Goal: Information Seeking & Learning: Learn about a topic

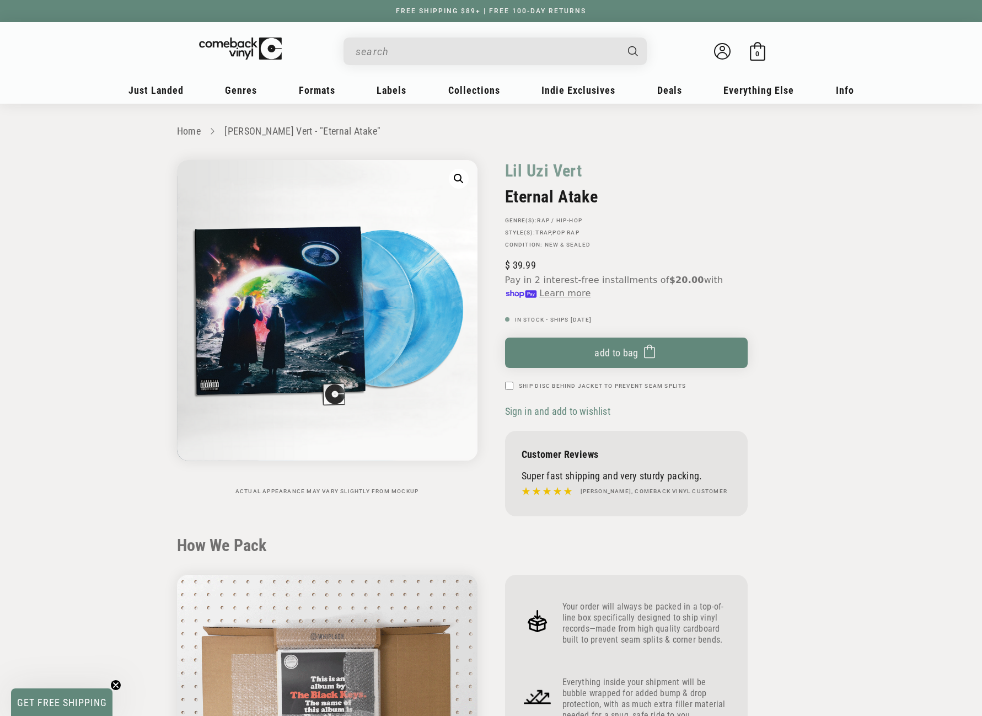
scroll to position [1103, 0]
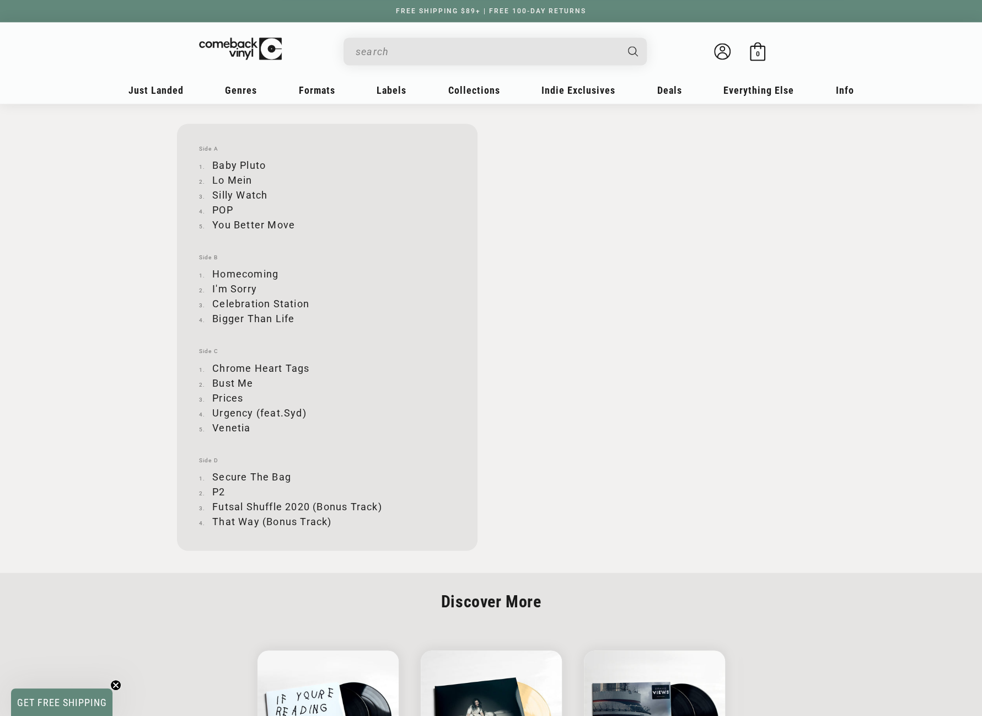
click at [447, 53] on input "When autocomplete results are available use up and down arrows to review and en…" at bounding box center [486, 51] width 261 height 23
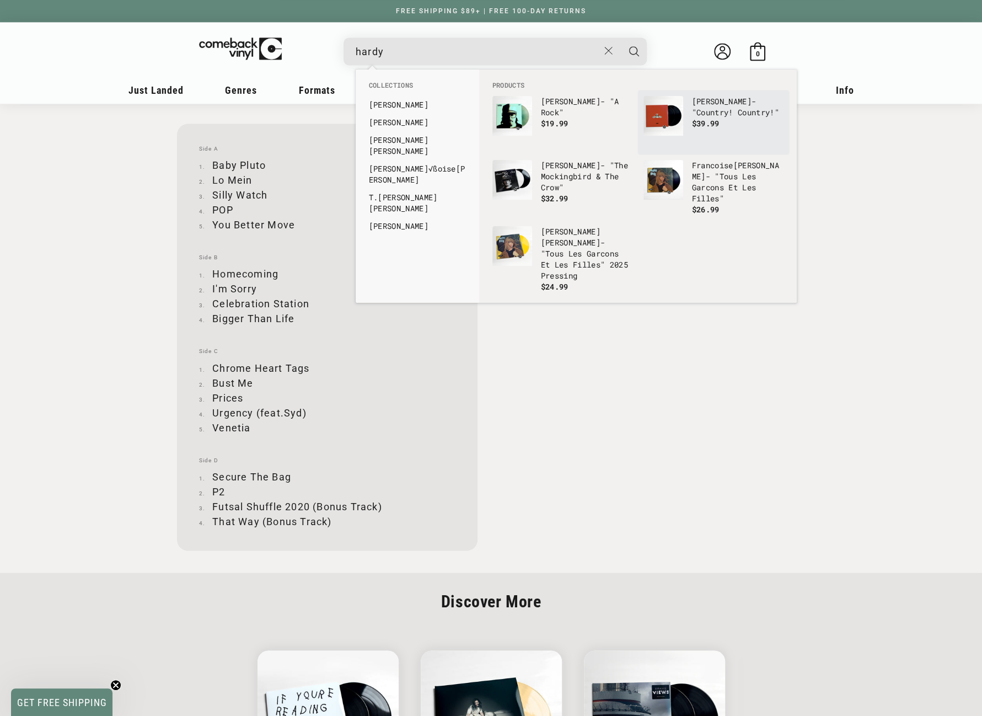
type input "hardy"
click at [677, 121] on img "Products" at bounding box center [664, 116] width 40 height 40
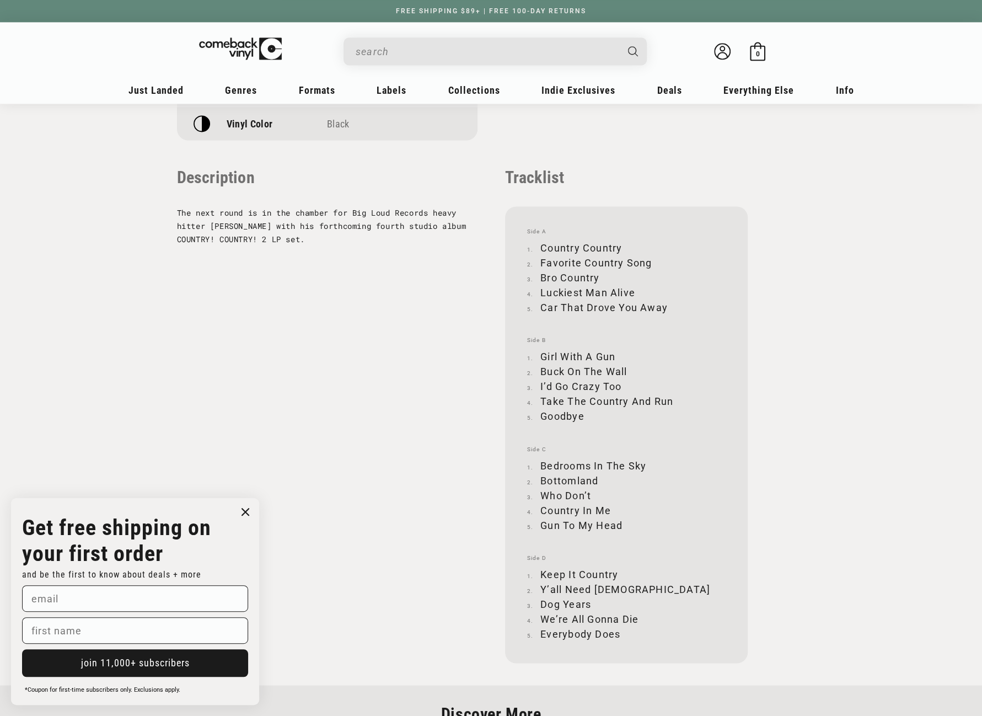
scroll to position [1048, 0]
drag, startPoint x: 542, startPoint y: 247, endPoint x: 620, endPoint y: 245, distance: 78.3
click at [620, 245] on li "Country Country" at bounding box center [626, 246] width 199 height 15
copy li "Country Country"
drag, startPoint x: 542, startPoint y: 261, endPoint x: 654, endPoint y: 264, distance: 112.0
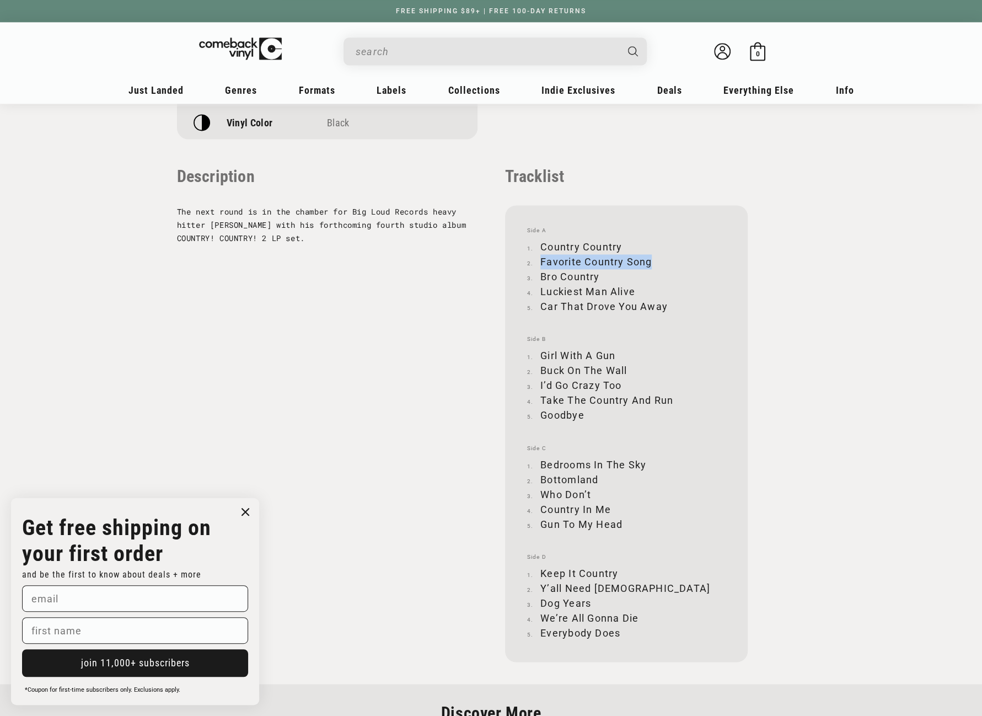
click at [654, 264] on li "Favorite Country Song" at bounding box center [626, 261] width 199 height 15
copy li "Favorite Country Song"
drag, startPoint x: 542, startPoint y: 275, endPoint x: 599, endPoint y: 274, distance: 57.4
click at [599, 274] on li "Bro Country" at bounding box center [626, 276] width 199 height 15
copy li "Bro Country"
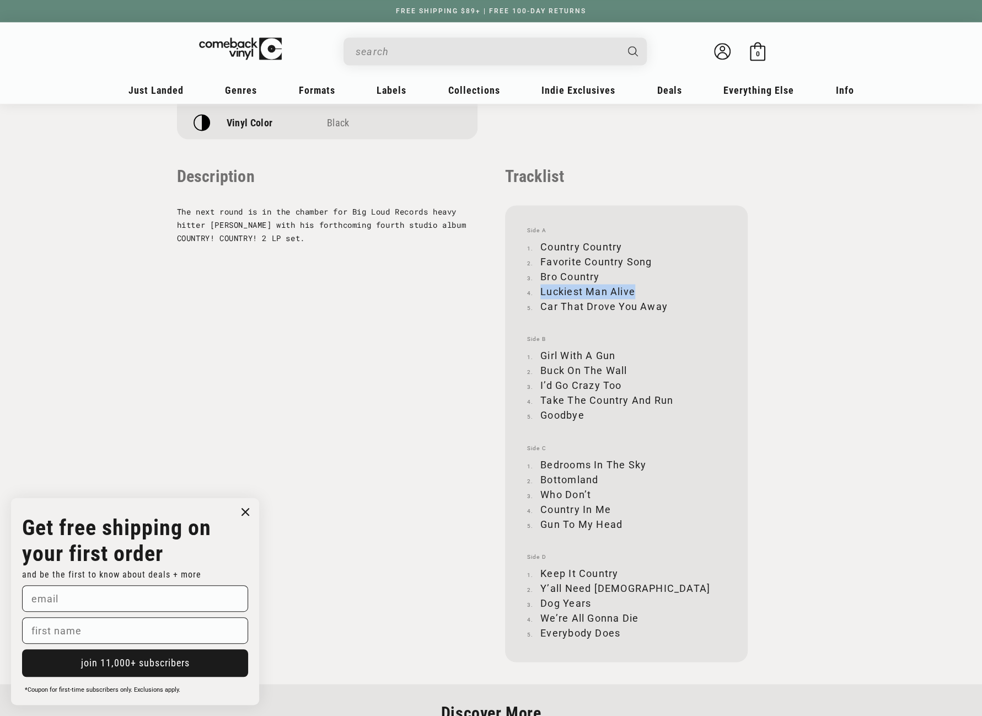
drag, startPoint x: 541, startPoint y: 290, endPoint x: 633, endPoint y: 292, distance: 92.1
click at [633, 292] on li "Luckiest Man Alive" at bounding box center [626, 291] width 199 height 15
copy li "Luckiest Man Alive"
drag, startPoint x: 542, startPoint y: 304, endPoint x: 665, endPoint y: 307, distance: 123.0
click at [665, 307] on li "Car That Drove You Away" at bounding box center [626, 306] width 199 height 15
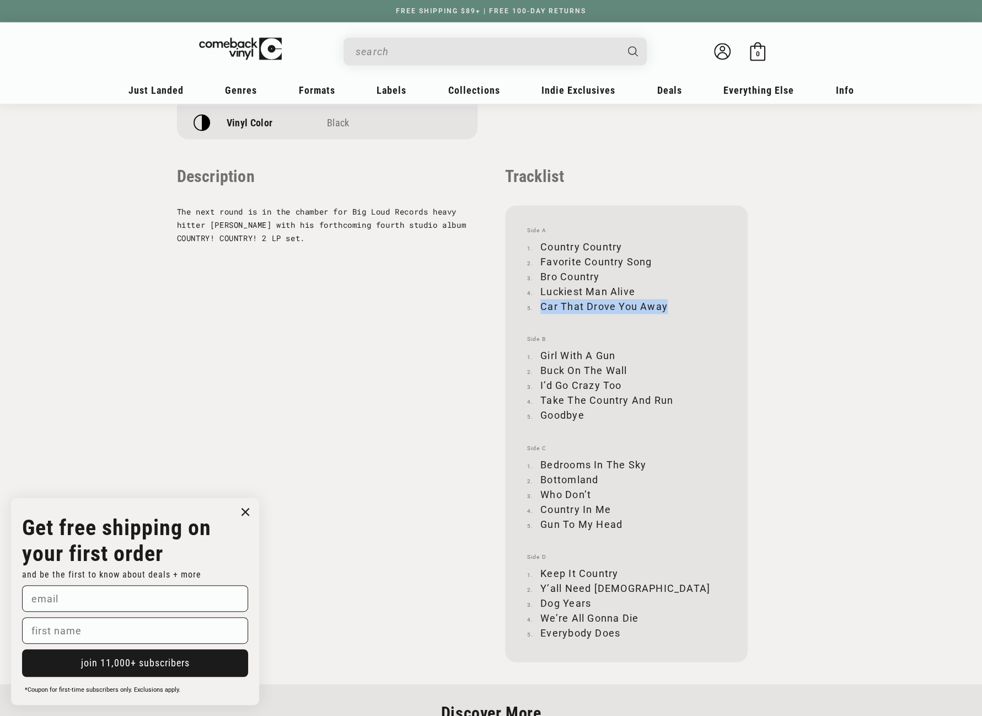
copy li "Car That Drove You Away"
drag, startPoint x: 542, startPoint y: 354, endPoint x: 617, endPoint y: 352, distance: 75.0
click at [617, 352] on li "Girl With A Gun" at bounding box center [626, 355] width 199 height 15
copy li "Girl With A Gun"
drag, startPoint x: 542, startPoint y: 368, endPoint x: 628, endPoint y: 366, distance: 86.6
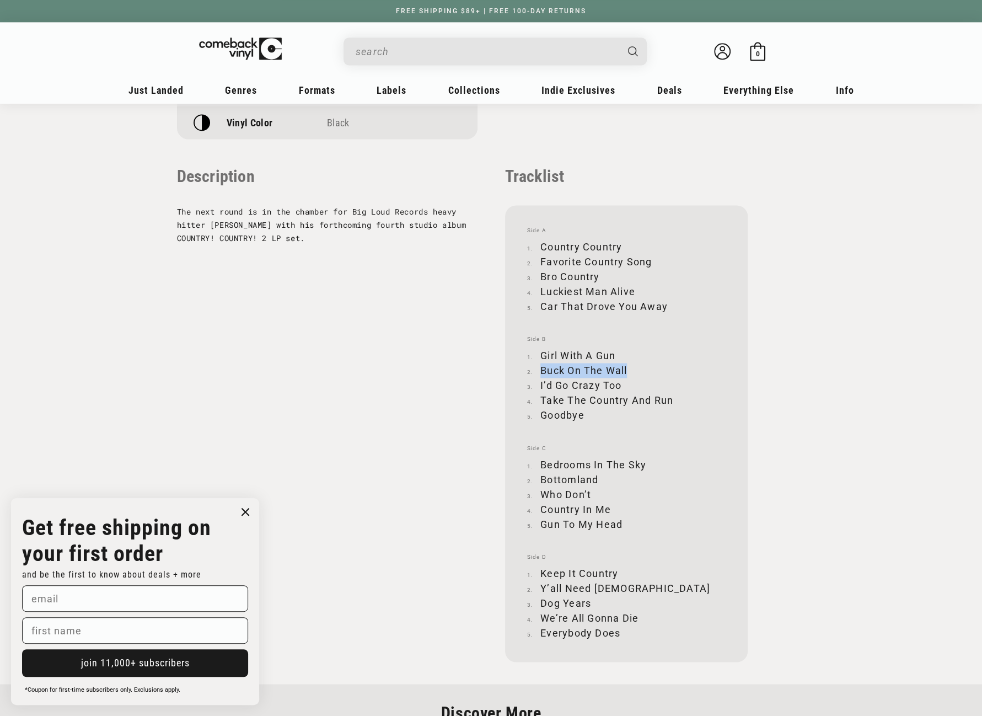
click at [628, 366] on li "Buck On The Wall" at bounding box center [626, 370] width 199 height 15
copy li "Buck On The Wall"
drag, startPoint x: 541, startPoint y: 382, endPoint x: 624, endPoint y: 384, distance: 83.3
click at [624, 384] on li "I’d Go Crazy Too" at bounding box center [626, 385] width 199 height 15
copy li "I’d Go Crazy Too"
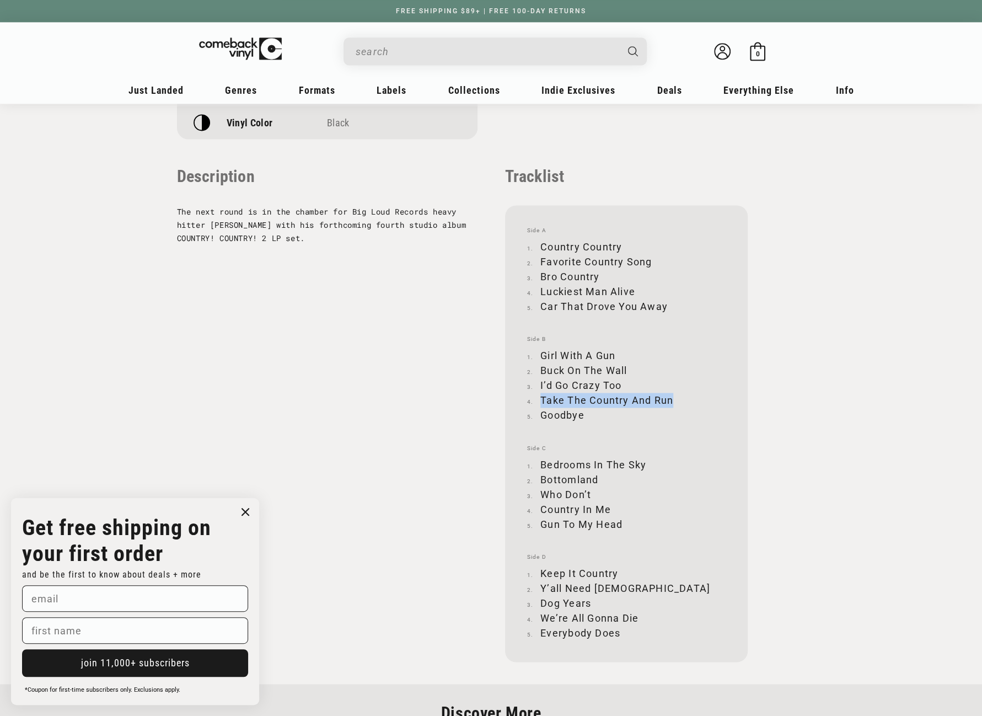
drag, startPoint x: 542, startPoint y: 399, endPoint x: 670, endPoint y: 397, distance: 128.5
click at [670, 397] on li "Take The Country And Run" at bounding box center [626, 400] width 199 height 15
copy li "Take The Country And Run"
drag, startPoint x: 541, startPoint y: 414, endPoint x: 583, endPoint y: 414, distance: 42.5
click at [583, 414] on li "Goodbye" at bounding box center [626, 415] width 199 height 15
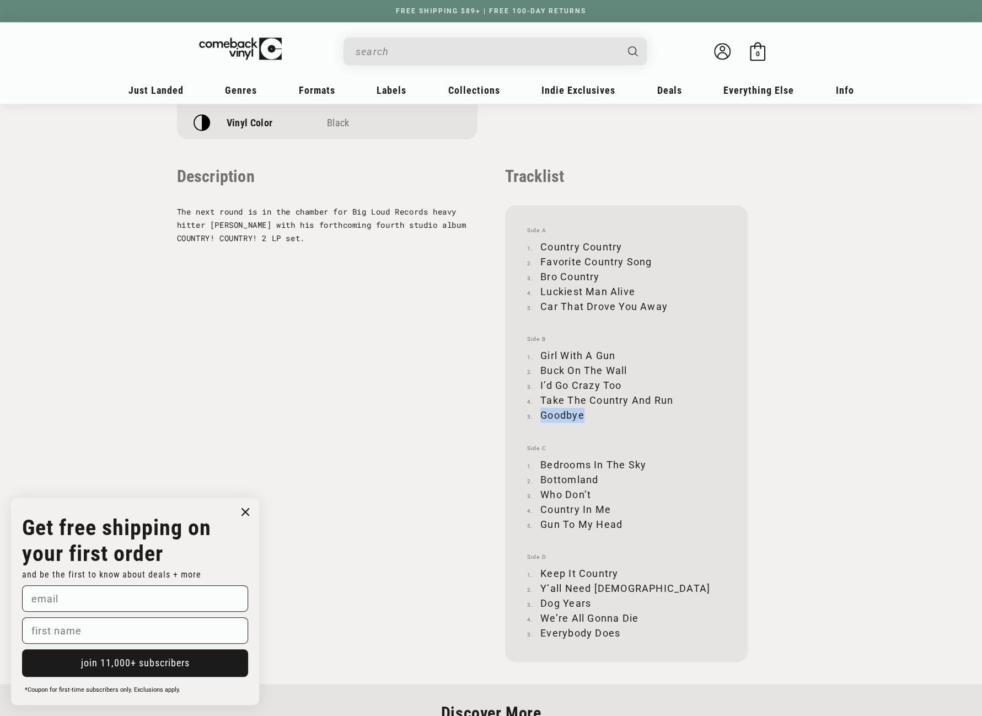
copy li "Goodbye"
drag, startPoint x: 541, startPoint y: 462, endPoint x: 643, endPoint y: 465, distance: 102.1
click at [643, 465] on li "Bedrooms In The Sky" at bounding box center [626, 464] width 199 height 15
drag, startPoint x: 542, startPoint y: 478, endPoint x: 608, endPoint y: 474, distance: 66.8
click at [608, 474] on li "Bottomland" at bounding box center [626, 479] width 199 height 15
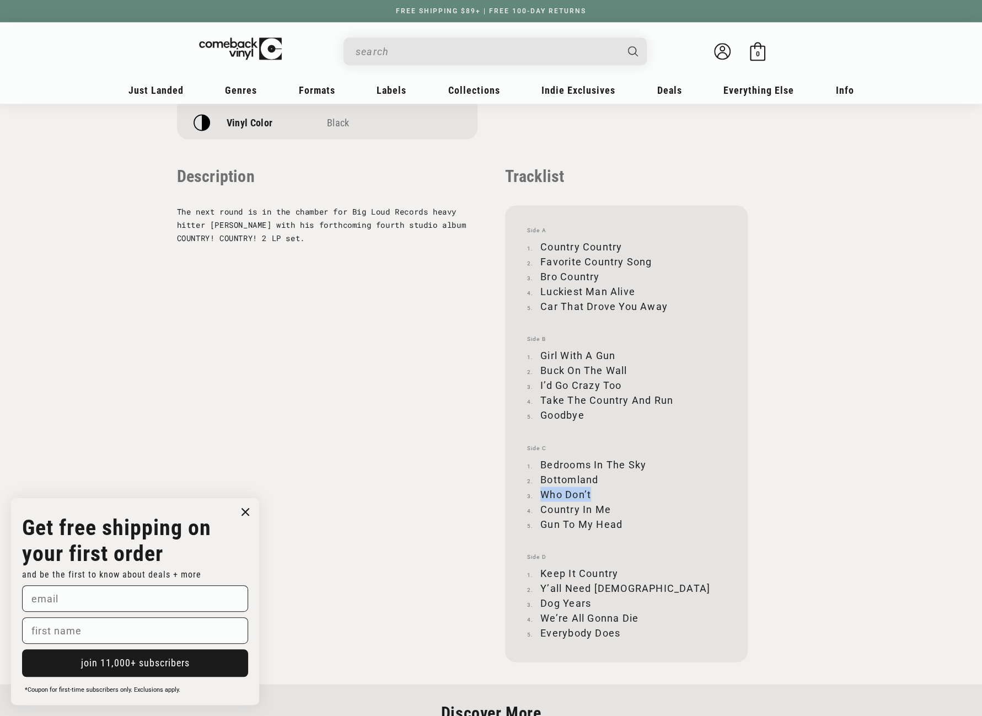
drag, startPoint x: 543, startPoint y: 494, endPoint x: 589, endPoint y: 491, distance: 45.8
click at [589, 491] on li "Who Don’t" at bounding box center [626, 493] width 199 height 15
drag, startPoint x: 542, startPoint y: 510, endPoint x: 611, endPoint y: 507, distance: 69.0
click at [611, 507] on li "Country In Me" at bounding box center [626, 508] width 199 height 15
drag, startPoint x: 542, startPoint y: 523, endPoint x: 620, endPoint y: 524, distance: 78.3
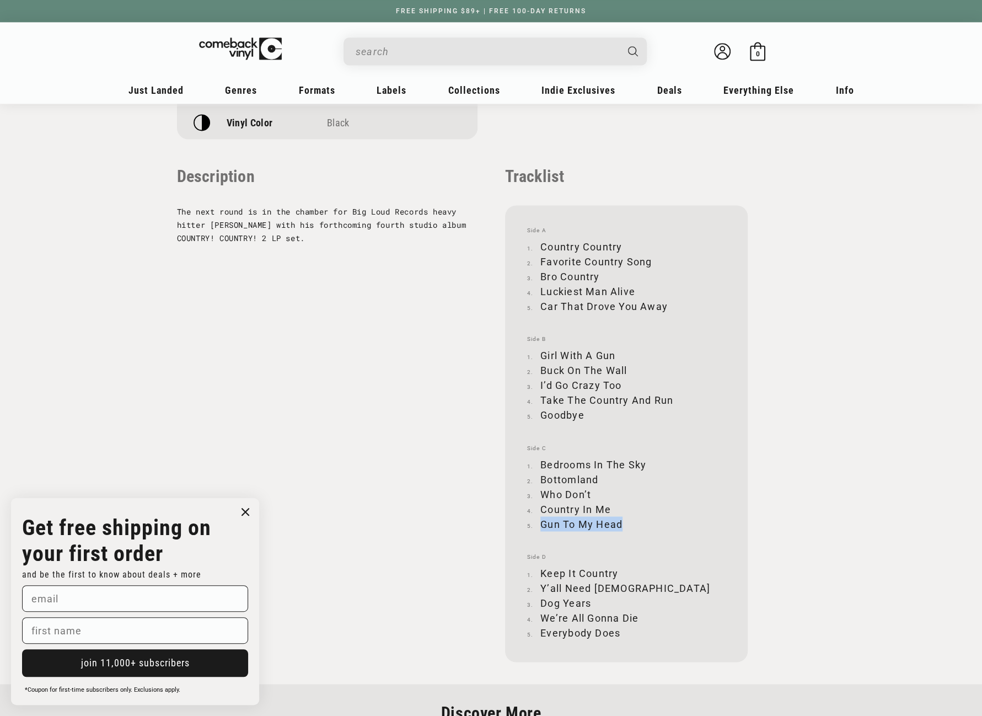
click at [620, 524] on li "Gun To My Head" at bounding box center [626, 523] width 199 height 15
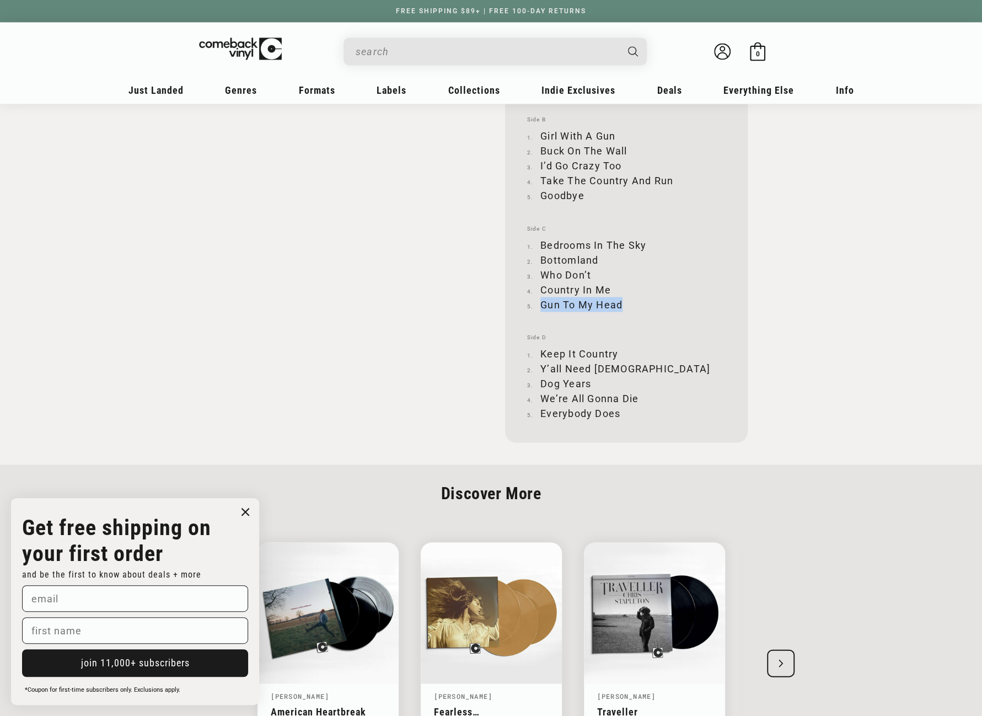
scroll to position [1268, 0]
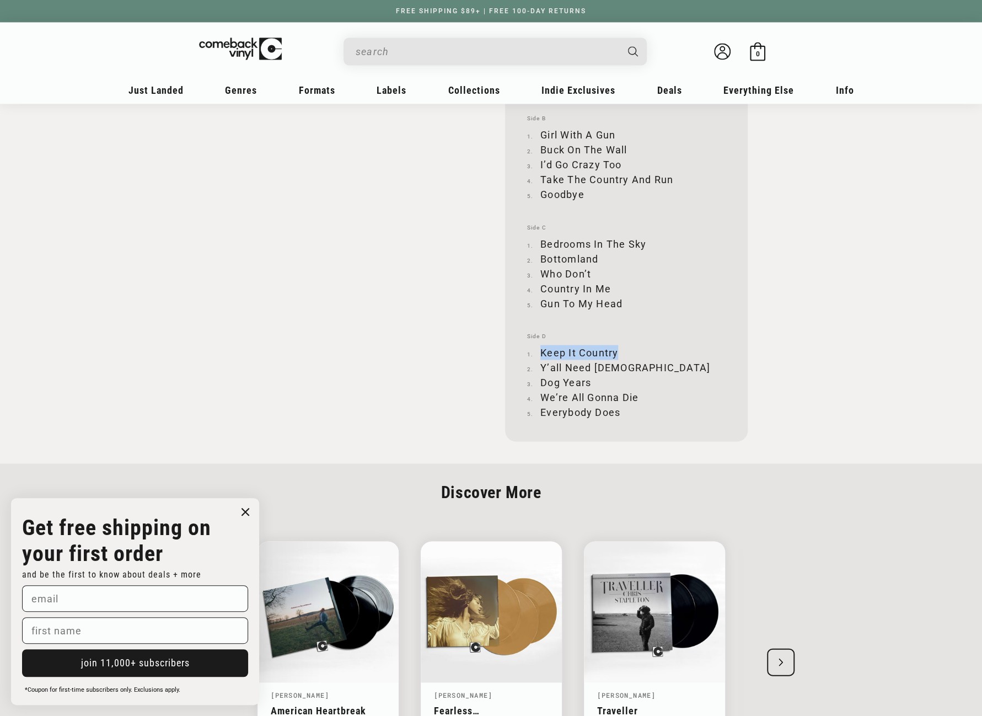
drag, startPoint x: 541, startPoint y: 350, endPoint x: 618, endPoint y: 351, distance: 77.2
click at [618, 351] on li "Keep It Country" at bounding box center [626, 352] width 199 height 15
drag, startPoint x: 541, startPoint y: 365, endPoint x: 621, endPoint y: 366, distance: 80.0
click at [621, 366] on li "Y’all Need Jesus" at bounding box center [626, 367] width 199 height 15
drag, startPoint x: 542, startPoint y: 381, endPoint x: 590, endPoint y: 379, distance: 48.0
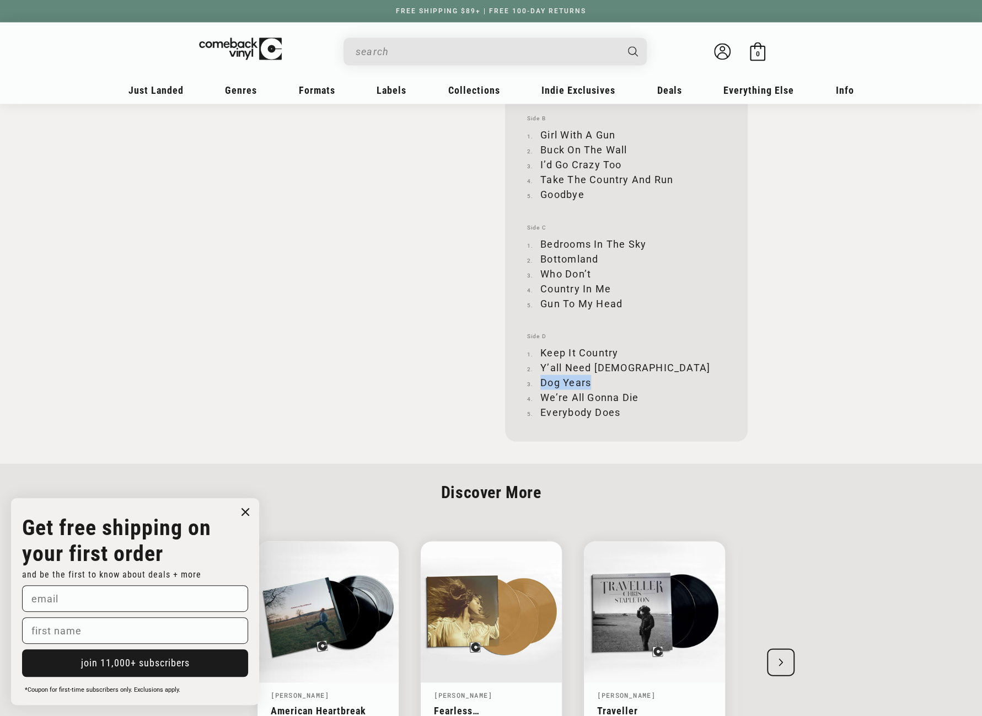
click at [590, 379] on li "Dog Years" at bounding box center [626, 381] width 199 height 15
drag, startPoint x: 543, startPoint y: 395, endPoint x: 638, endPoint y: 398, distance: 94.9
click at [638, 398] on li "We’re All Gonna Die" at bounding box center [626, 396] width 199 height 15
drag, startPoint x: 541, startPoint y: 410, endPoint x: 618, endPoint y: 412, distance: 76.7
click at [618, 412] on li "Everybody Does" at bounding box center [626, 411] width 199 height 15
